Goal: Use online tool/utility: Use online tool/utility

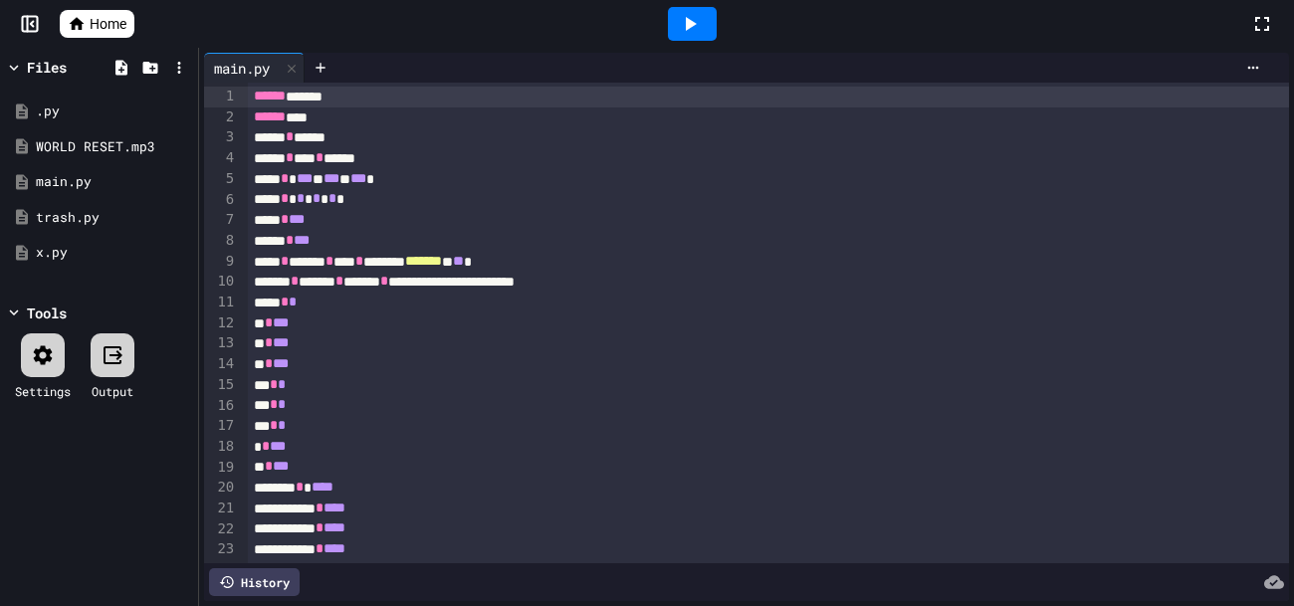
click at [676, 30] on div at bounding box center [692, 24] width 49 height 34
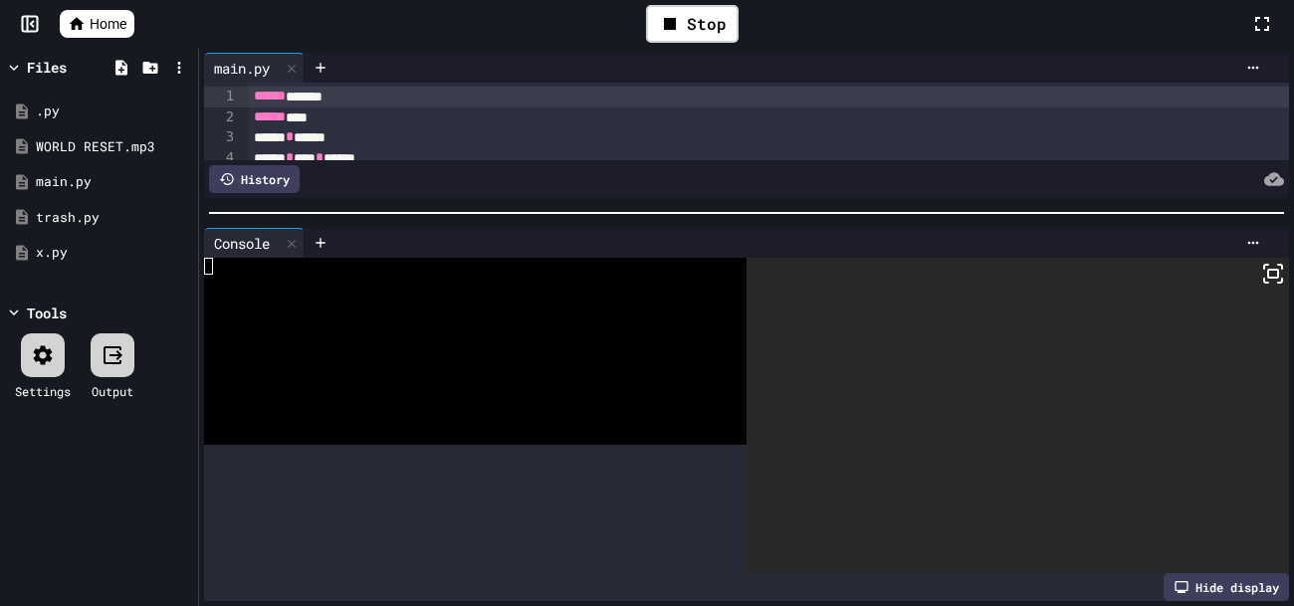
click at [758, 73] on div "**********" at bounding box center [746, 327] width 1095 height 558
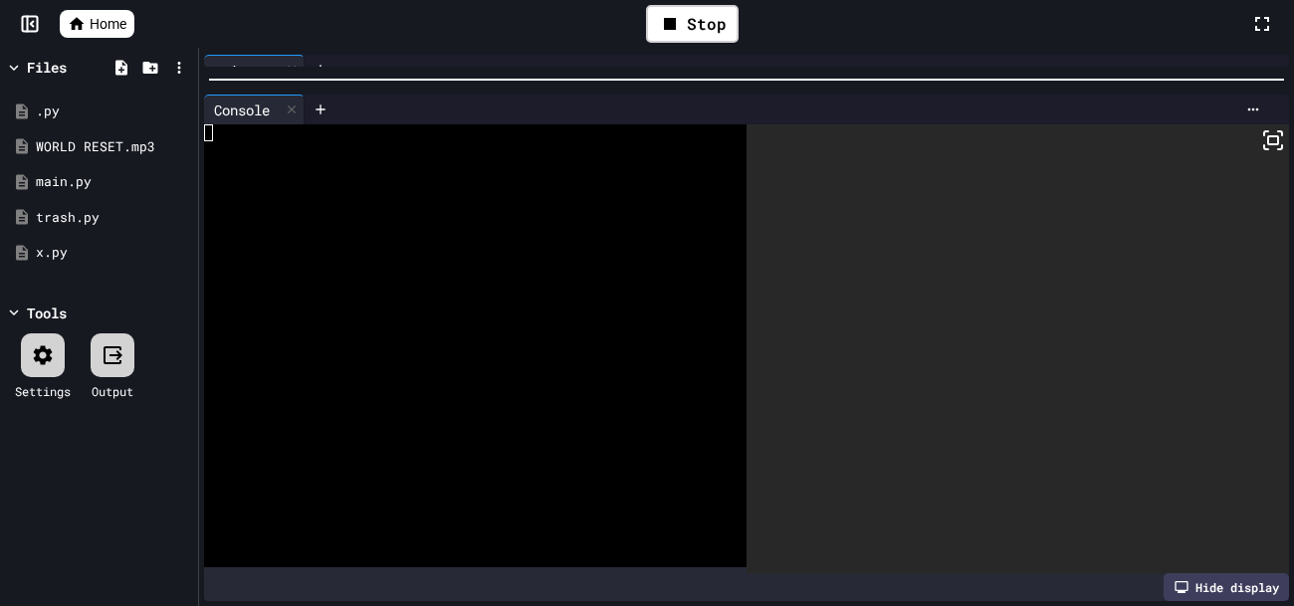
click at [880, 238] on div at bounding box center [1017, 348] width 542 height 449
